Goal: Check status

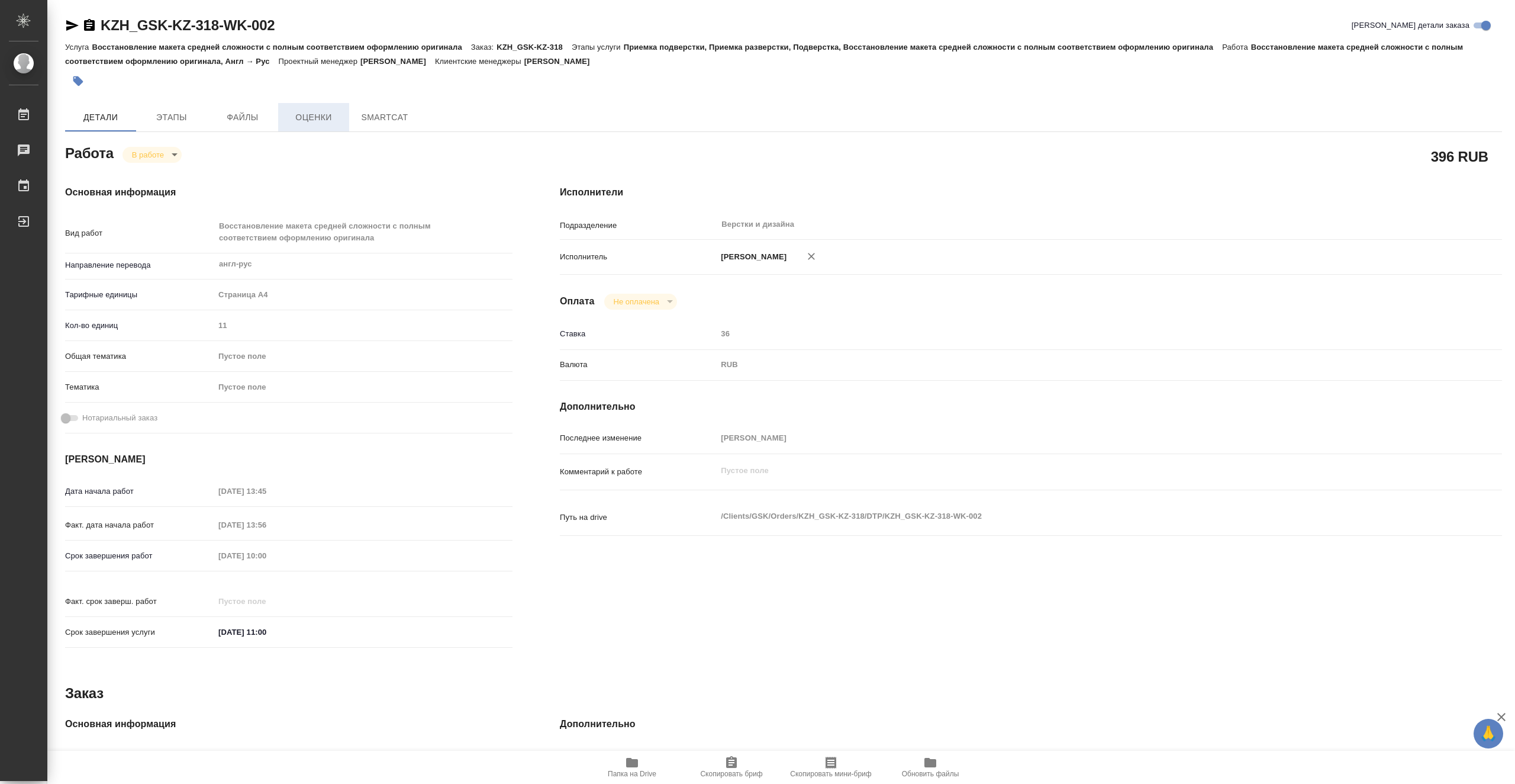
type textarea "x"
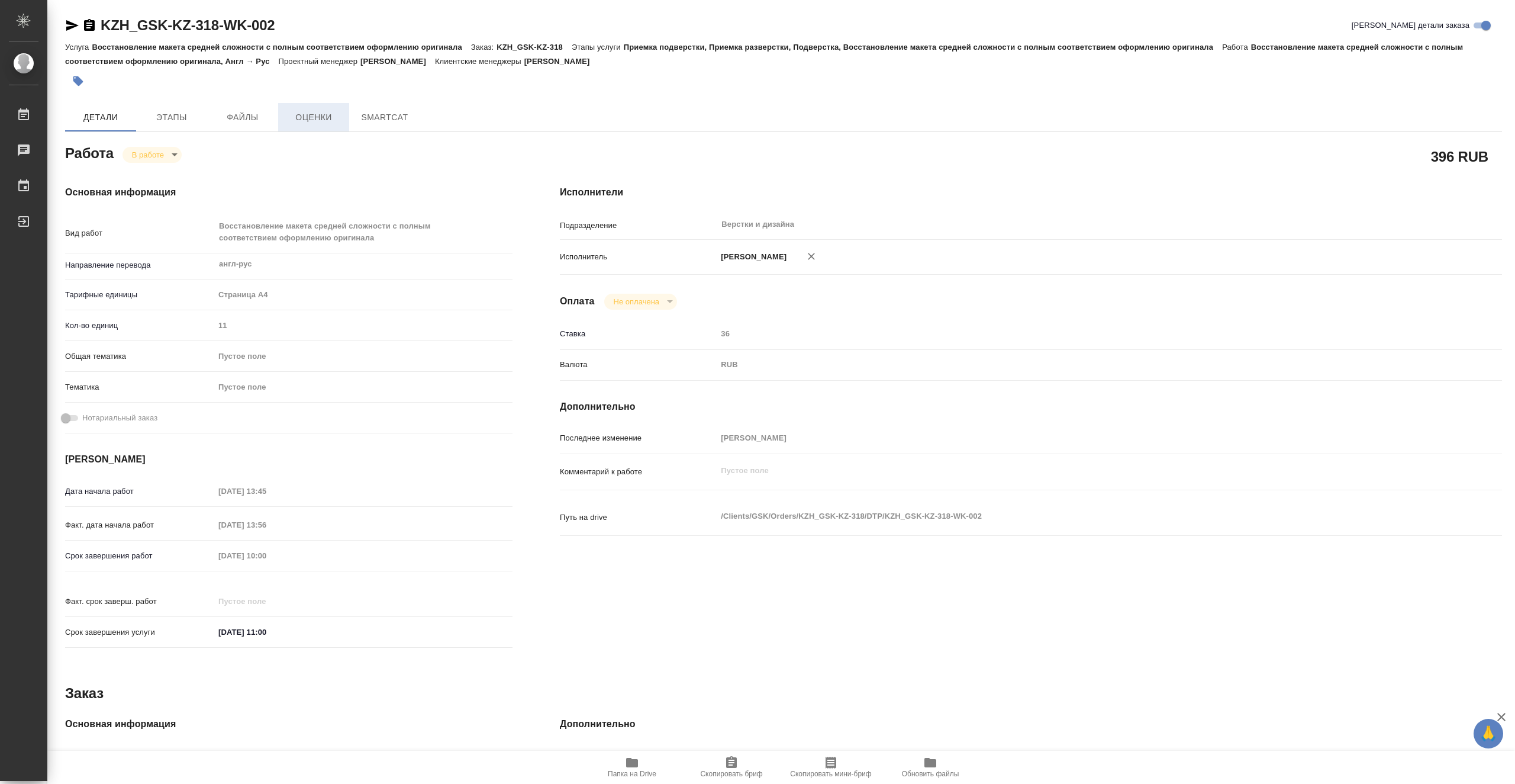
type textarea "x"
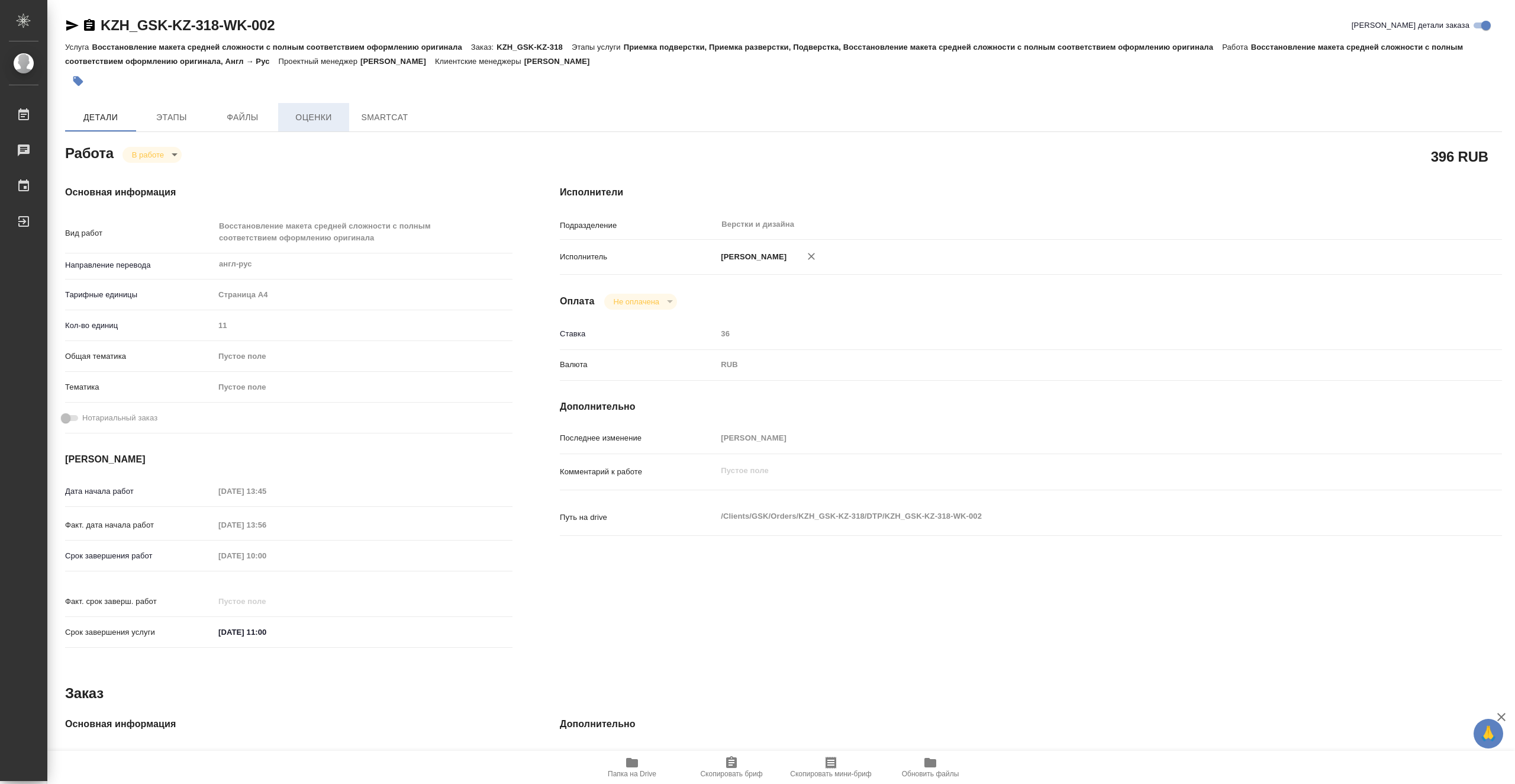
type textarea "x"
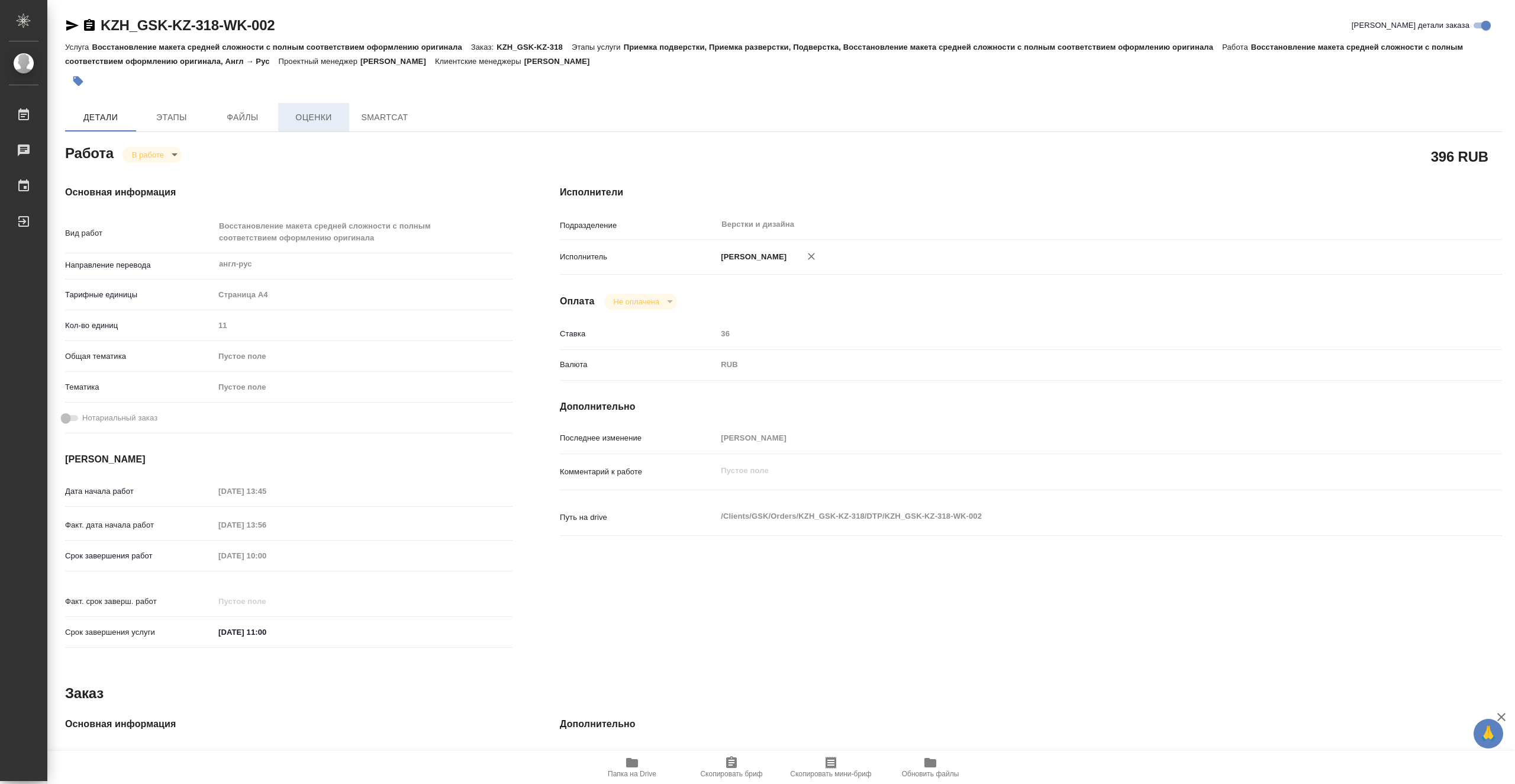
type textarea "x"
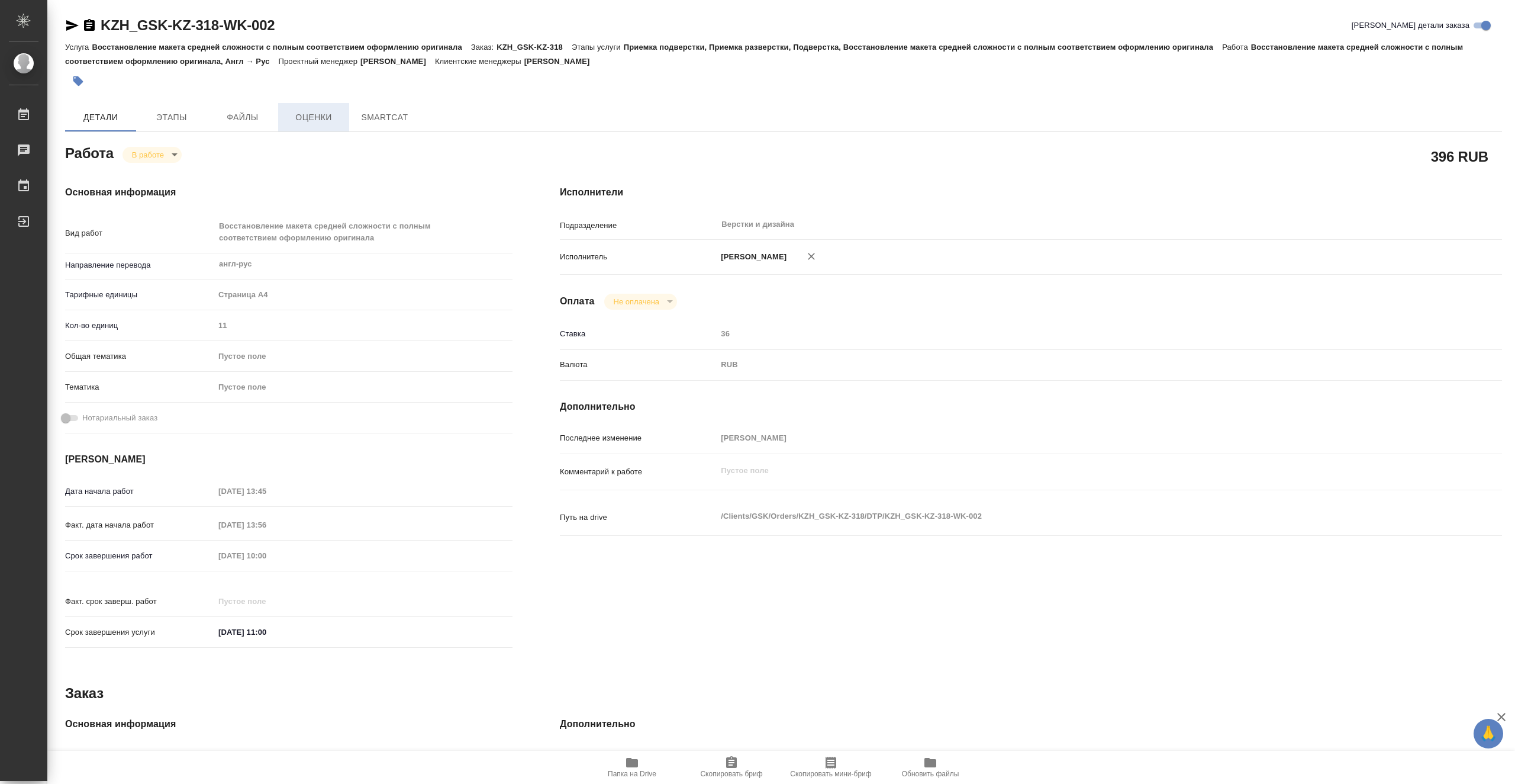
type textarea "x"
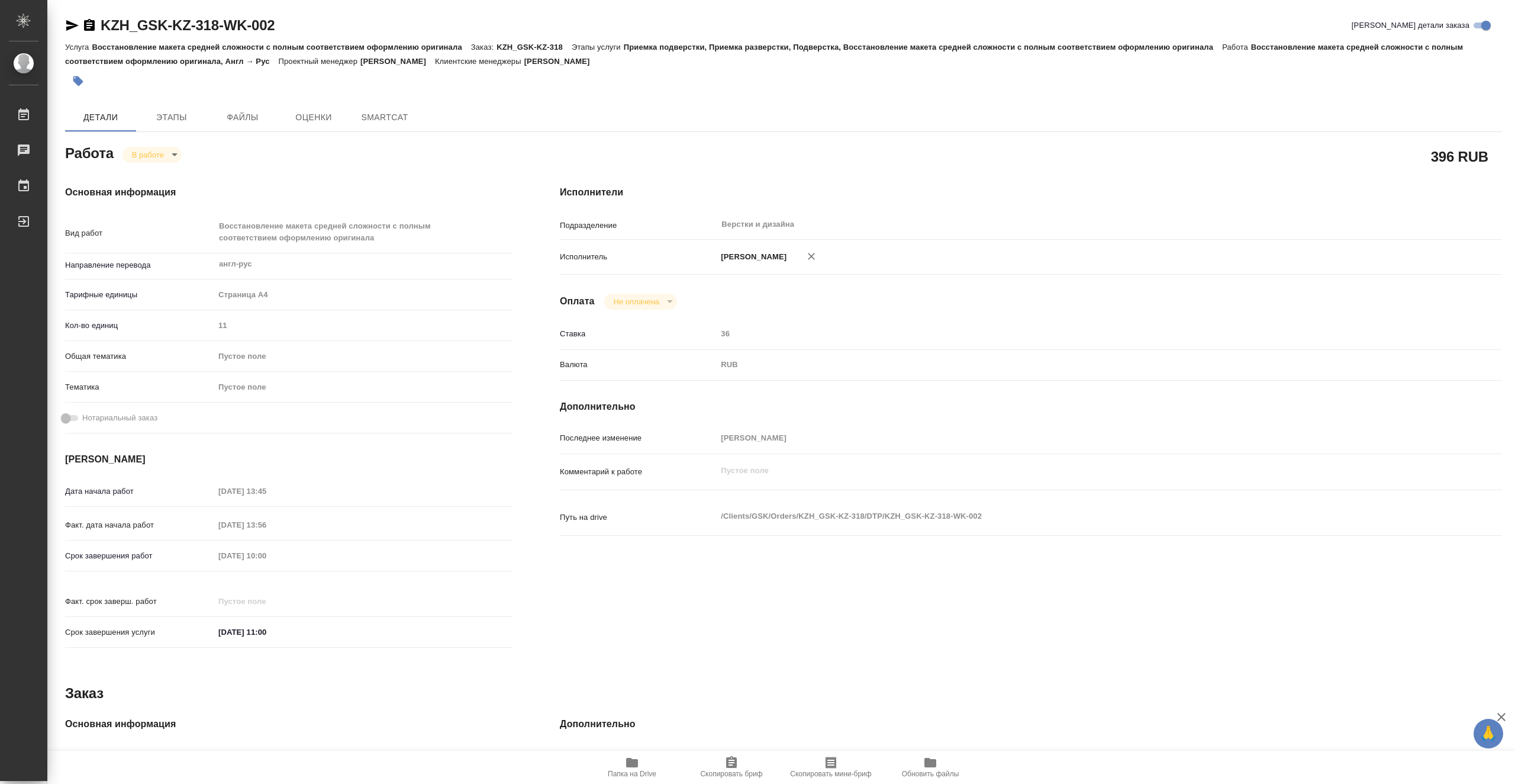
type textarea "x"
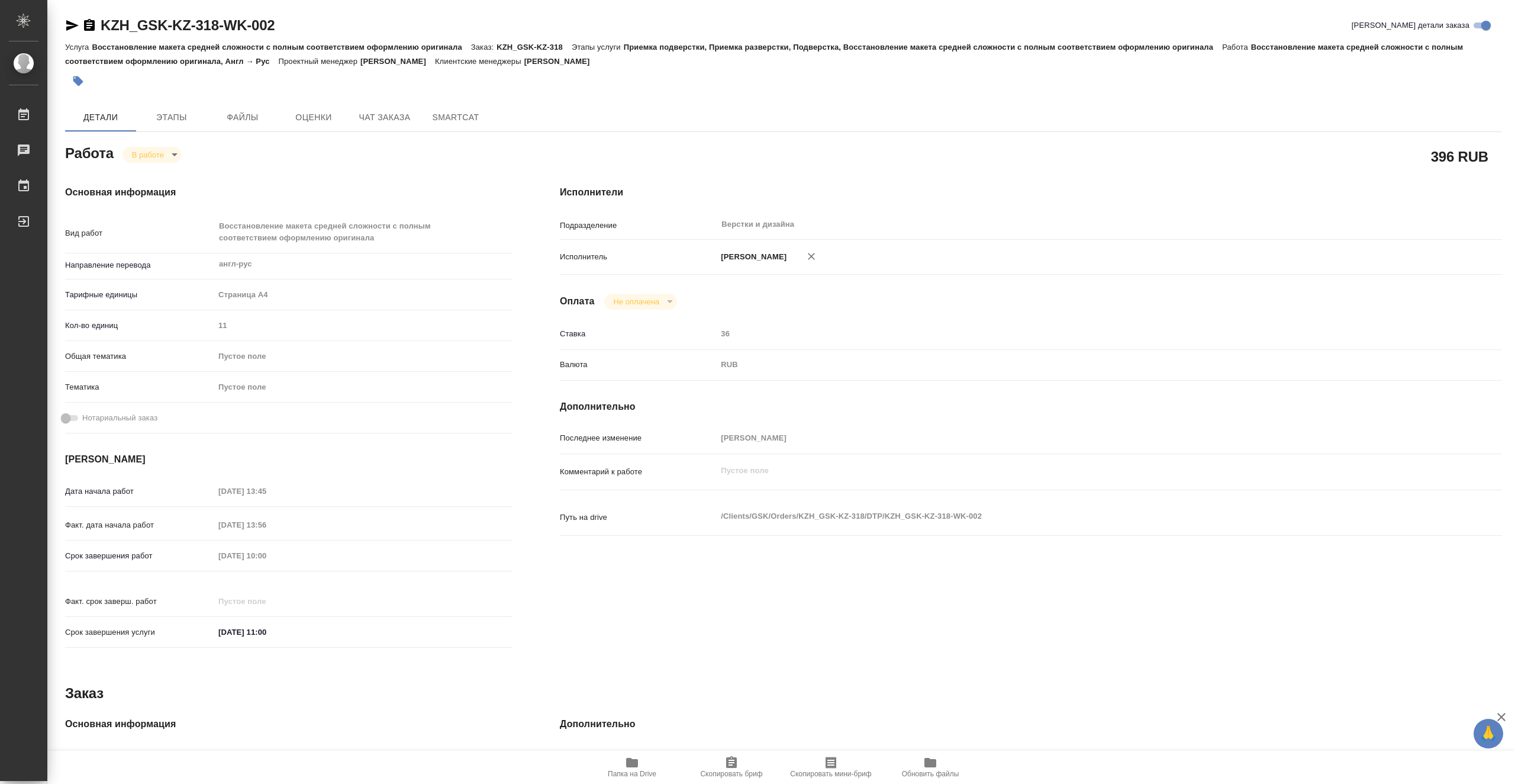
type textarea "x"
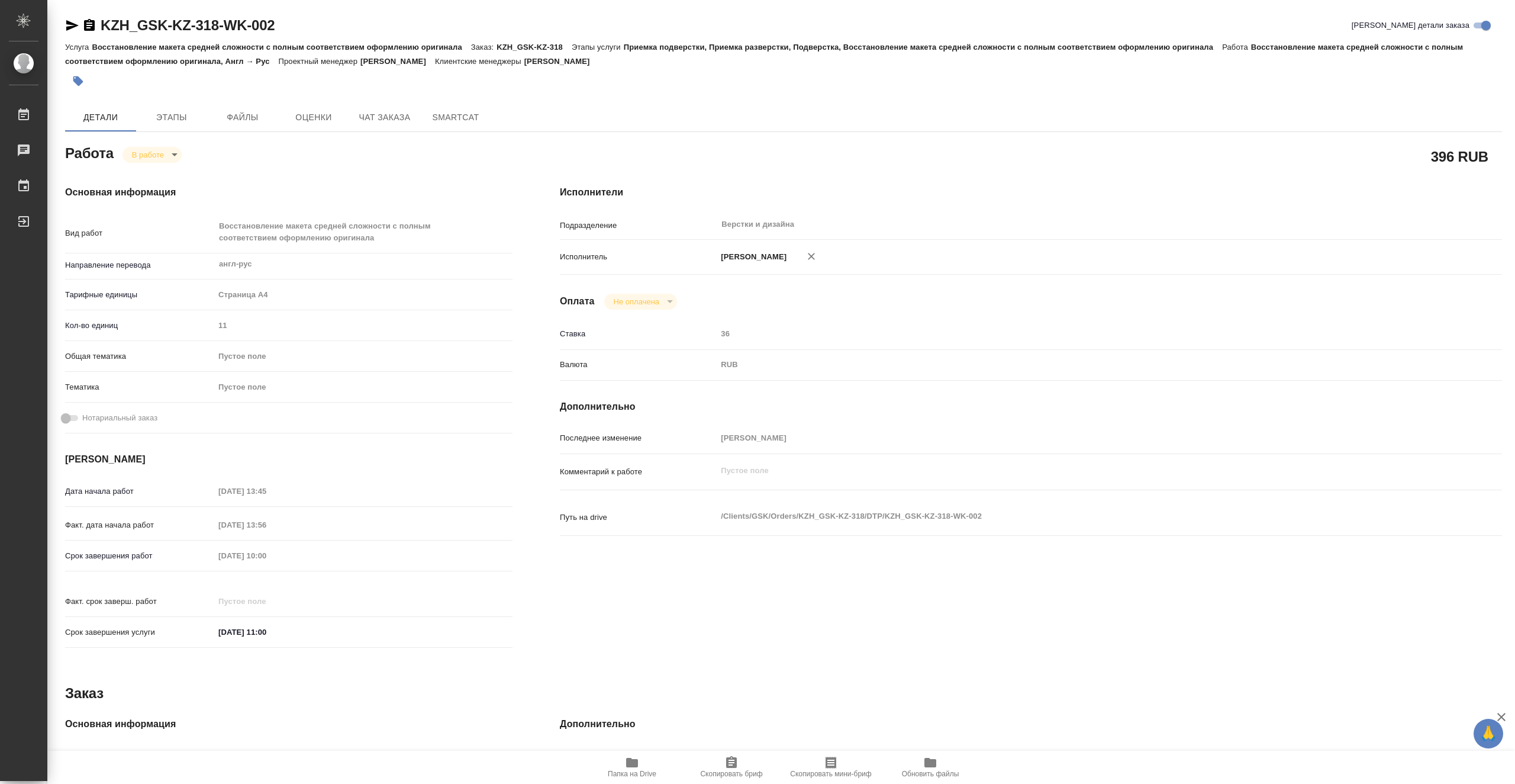
type textarea "x"
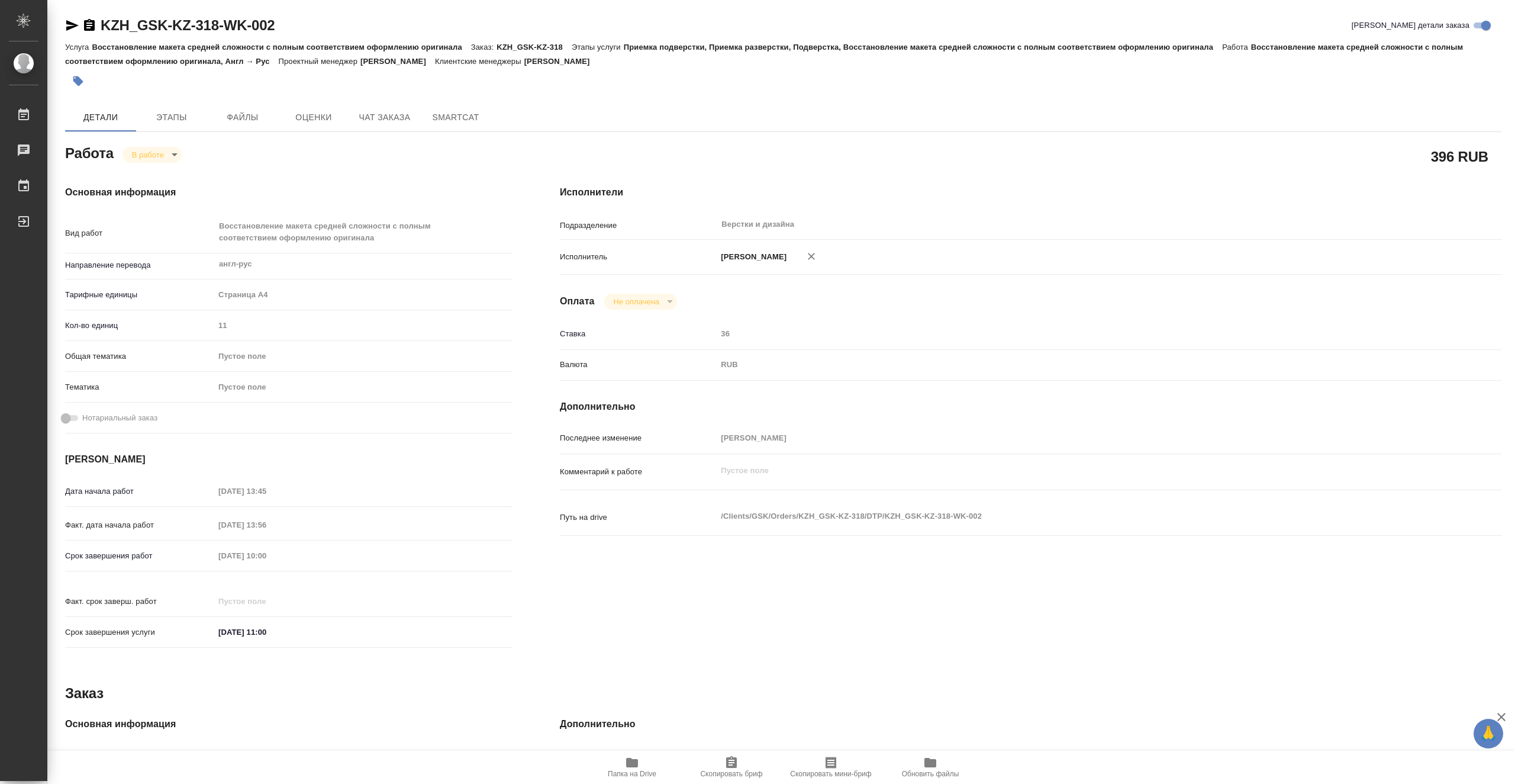
click at [641, 771] on span "Папка на Drive" at bounding box center [632, 774] width 49 height 8
click at [169, 152] on body "🙏 .cls-1 fill:#fff; AWATERA Vasiutchenko [PERSON_NAME] 0 Чаты График Выйти KZH_…" at bounding box center [757, 392] width 1515 height 784
click at [184, 170] on li "Выполнен" at bounding box center [161, 174] width 78 height 20
type textarea "x"
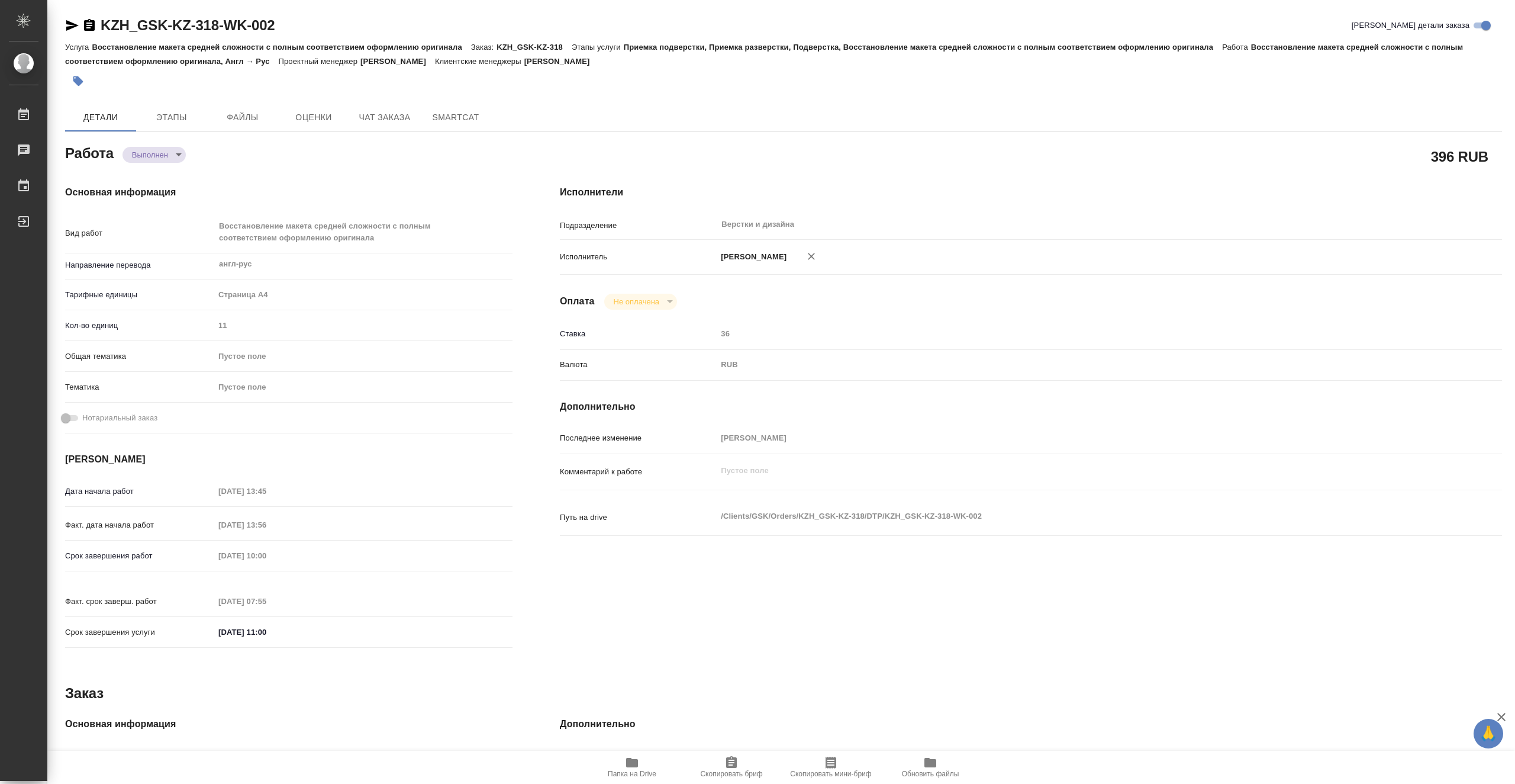
type textarea "x"
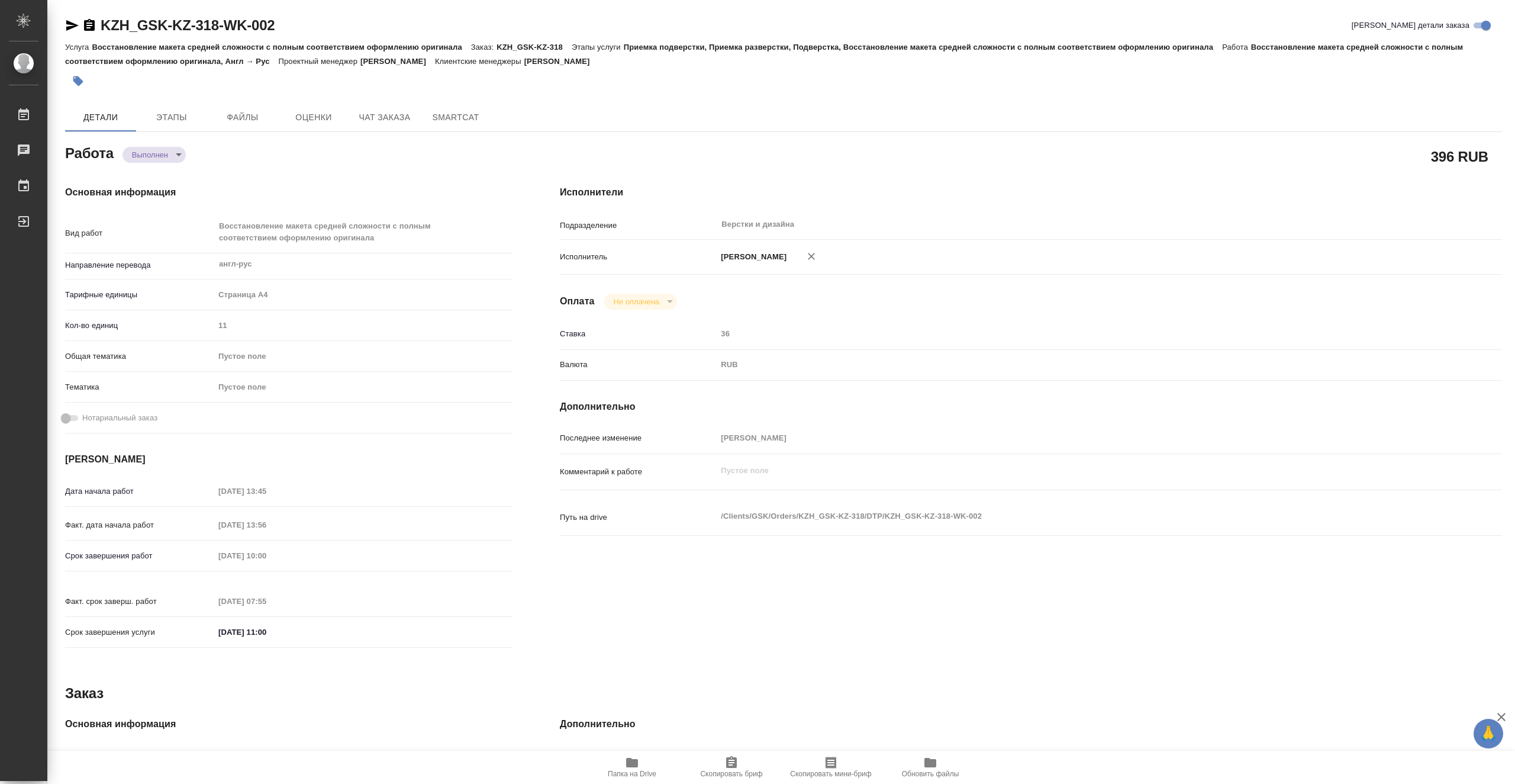
type textarea "x"
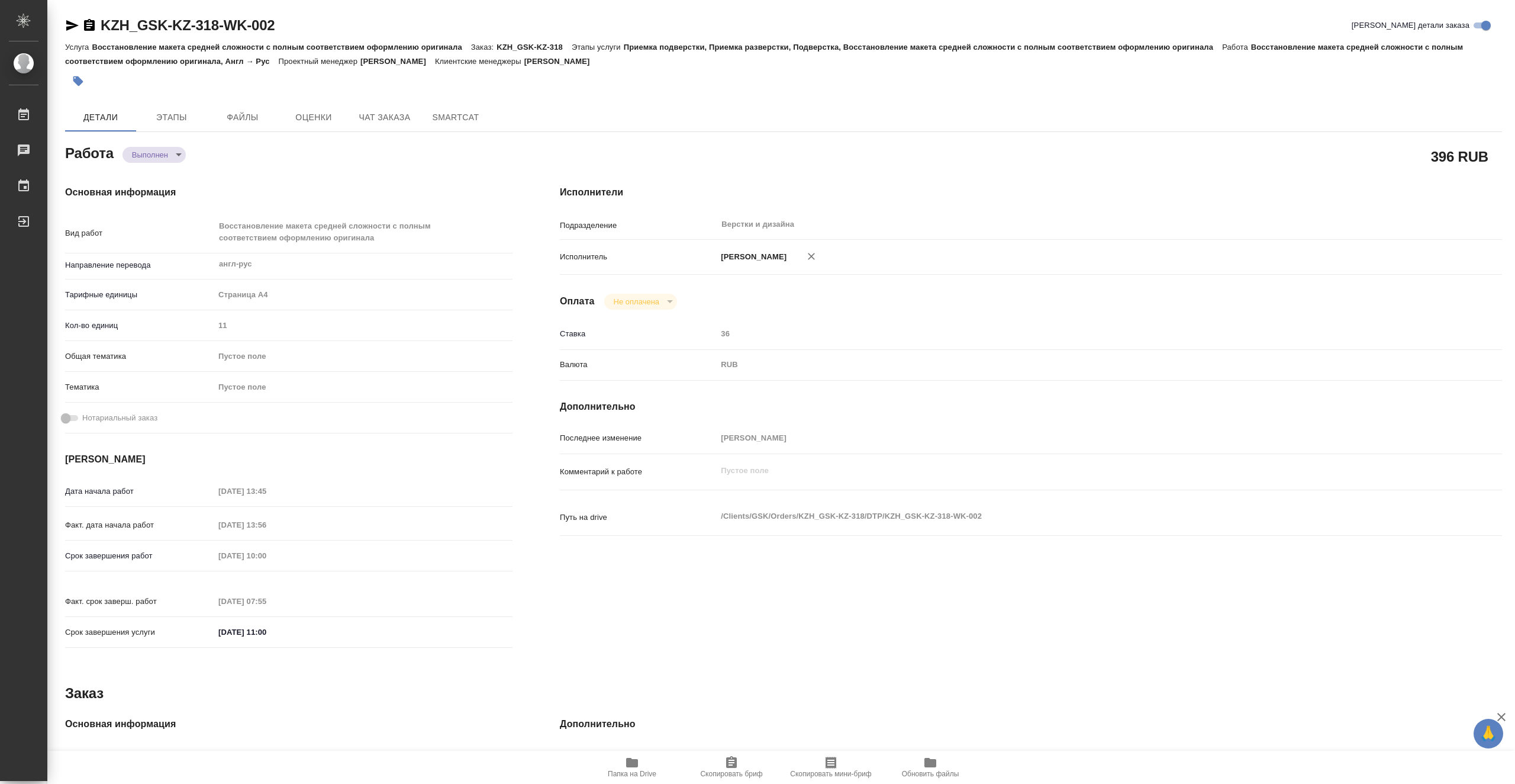
type textarea "x"
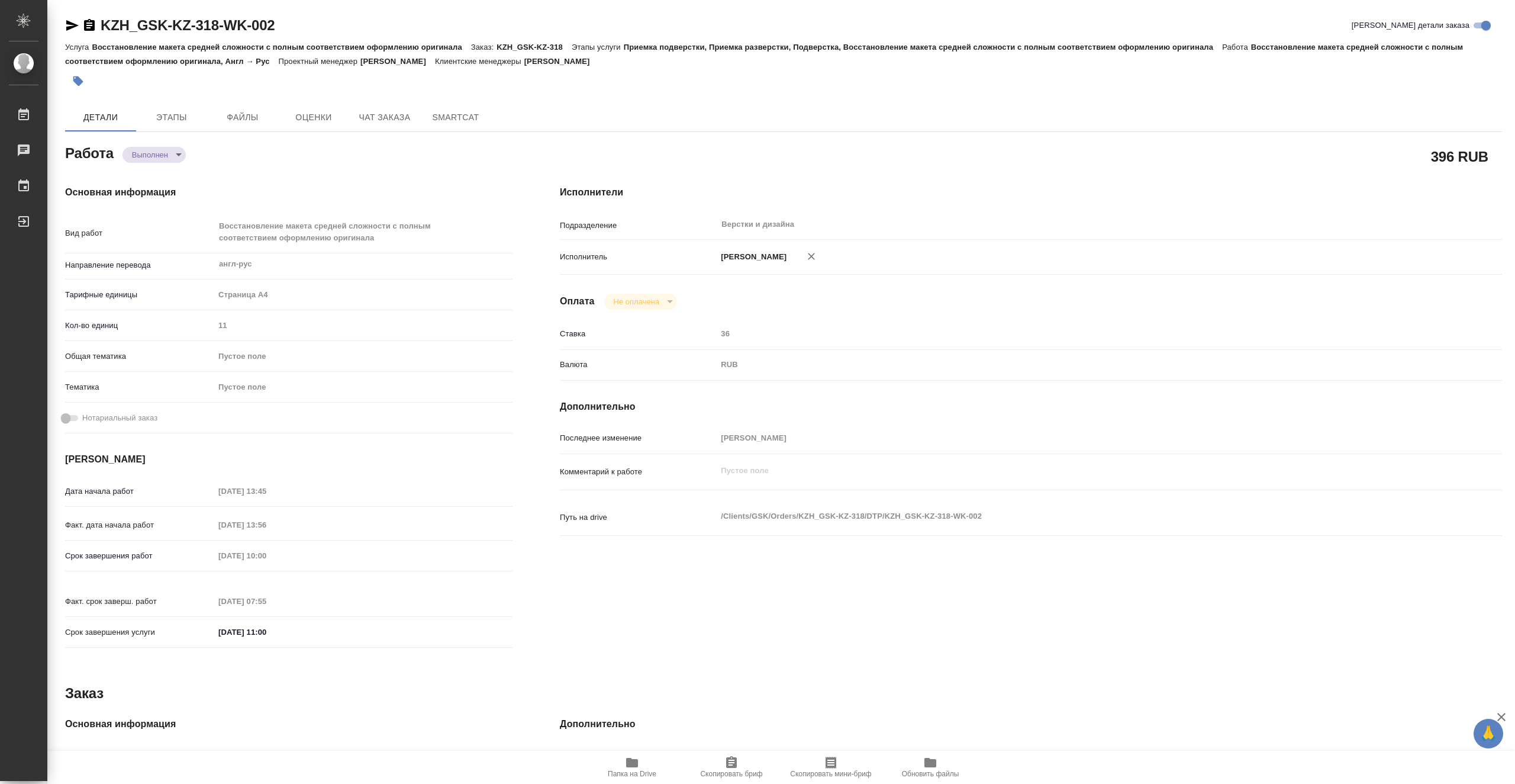
type textarea "x"
click at [171, 156] on body "🙏 .cls-1 fill:#fff; AWATERA Vasiutchenko [PERSON_NAME] 0 Чаты График Выйти KZH_…" at bounding box center [757, 392] width 1515 height 784
click at [316, 161] on div at bounding box center [757, 392] width 1515 height 784
